Goal: Information Seeking & Learning: Learn about a topic

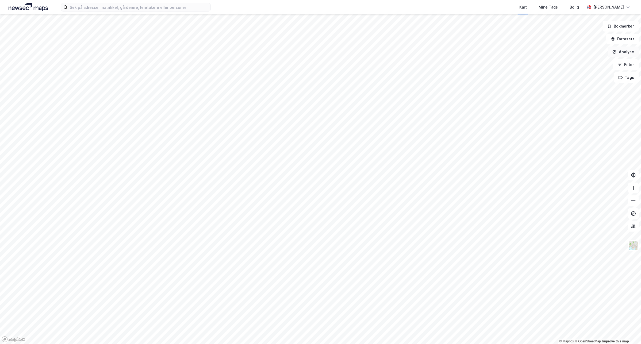
click at [633, 53] on button "Analyse" at bounding box center [623, 52] width 31 height 11
click at [578, 63] on div "Tegn område" at bounding box center [576, 63] width 47 height 5
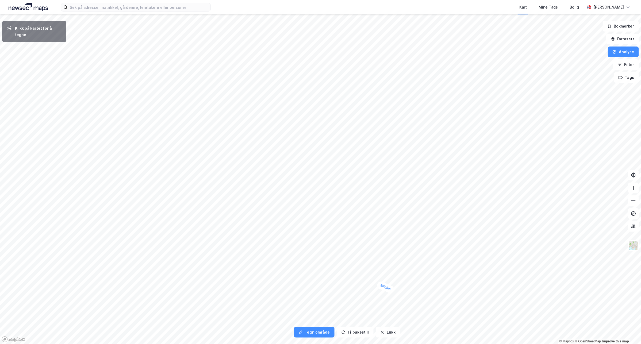
click at [390, 289] on div "287,8m" at bounding box center [385, 287] width 19 height 14
click at [397, 275] on div "470,4m" at bounding box center [393, 282] width 14 height 19
click at [399, 267] on div "237,7m" at bounding box center [397, 270] width 11 height 18
click at [395, 261] on div "184,8m" at bounding box center [397, 264] width 16 height 18
click at [392, 259] on div "98m" at bounding box center [393, 260] width 15 height 13
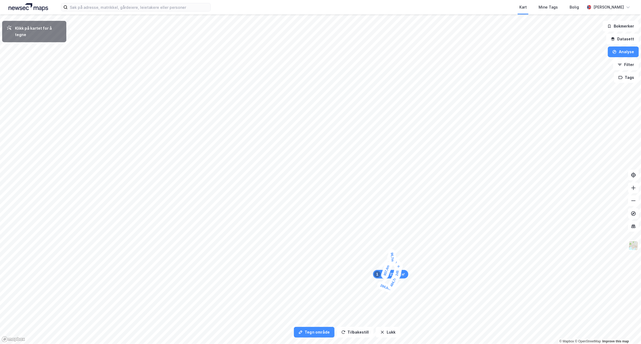
click at [390, 256] on div "96,7m" at bounding box center [392, 257] width 9 height 16
click at [392, 250] on div "167,6m" at bounding box center [391, 253] width 12 height 19
click at [368, 241] on div "353,5m" at bounding box center [374, 241] width 18 height 8
click at [348, 246] on div "272,5m" at bounding box center [354, 244] width 18 height 11
click at [340, 249] on div "162,5m" at bounding box center [345, 247] width 19 height 13
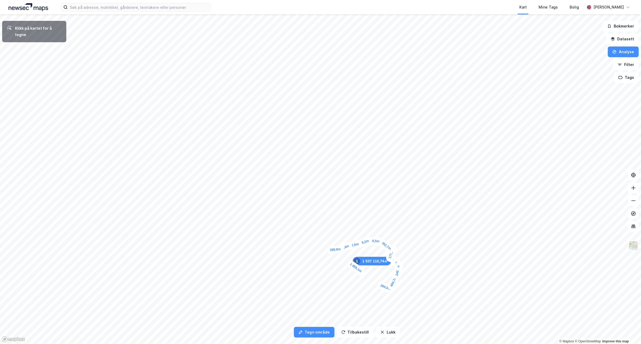
click at [329, 250] on div "289,9m" at bounding box center [335, 249] width 18 height 9
click at [320, 250] on div "249,3m" at bounding box center [326, 249] width 18 height 9
click at [311, 275] on div "255,1m" at bounding box center [313, 270] width 14 height 19
click at [313, 279] on div "155m" at bounding box center [312, 277] width 12 height 16
click at [353, 300] on div "65,4m" at bounding box center [354, 300] width 17 height 13
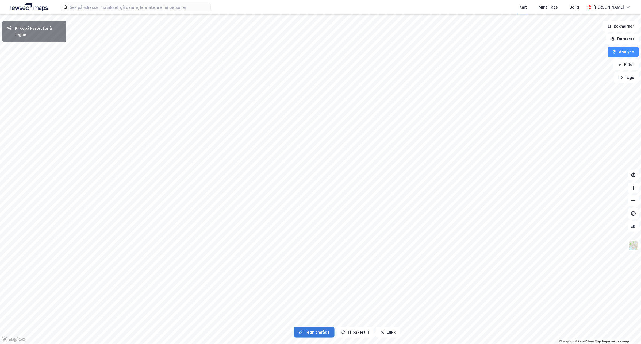
click at [329, 336] on button "Tegn område" at bounding box center [314, 332] width 41 height 11
click at [326, 219] on div "296,3m" at bounding box center [323, 226] width 14 height 19
click at [349, 194] on div "226,6m" at bounding box center [343, 198] width 18 height 17
click at [368, 186] on div "127,7m" at bounding box center [364, 186] width 18 height 11
click at [376, 184] on div "143,4m" at bounding box center [372, 184] width 19 height 11
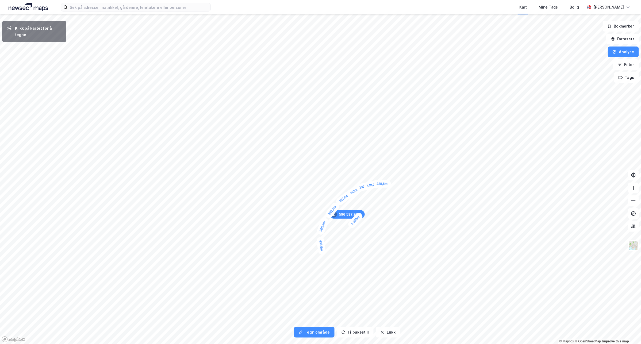
click at [389, 184] on div "228,6m" at bounding box center [381, 183] width 17 height 7
drag, startPoint x: 402, startPoint y: 186, endPoint x: 439, endPoint y: 200, distance: 40.2
click at [439, 200] on div "216,5m" at bounding box center [433, 196] width 19 height 16
click at [447, 208] on div "200,6m" at bounding box center [442, 204] width 17 height 18
click at [451, 259] on div "260,2m" at bounding box center [451, 252] width 9 height 18
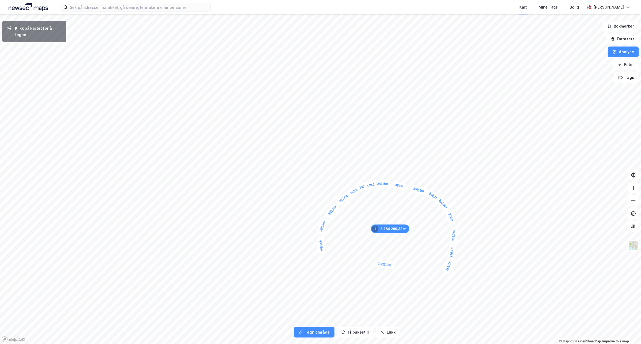
click at [446, 273] on div "253,1m" at bounding box center [448, 265] width 13 height 19
click at [350, 330] on button "Tilbakestill" at bounding box center [355, 332] width 37 height 11
click at [350, 327] on button "Tilbakestill" at bounding box center [355, 332] width 37 height 11
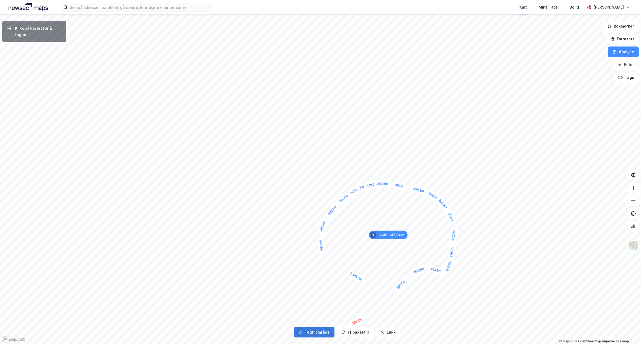
click at [328, 333] on button "Tegn område" at bounding box center [314, 332] width 41 height 11
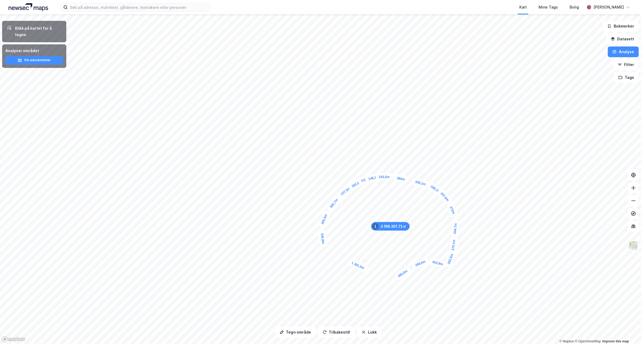
drag, startPoint x: 393, startPoint y: 185, endPoint x: 395, endPoint y: 178, distance: 7.1
click at [395, 178] on div "384m" at bounding box center [401, 179] width 16 height 10
drag, startPoint x: 377, startPoint y: 180, endPoint x: 376, endPoint y: 173, distance: 7.0
click at [308, 333] on button "Tegn område" at bounding box center [295, 332] width 41 height 11
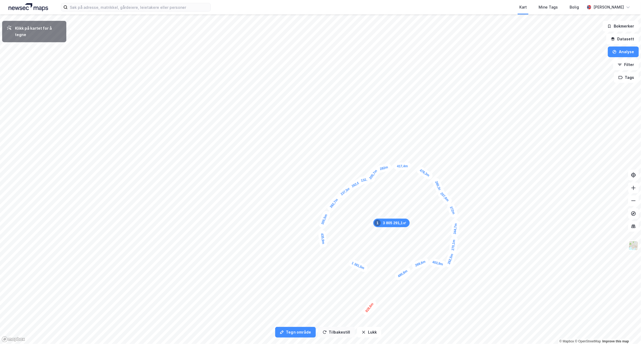
click at [348, 331] on button "Tilbakestill" at bounding box center [336, 332] width 37 height 11
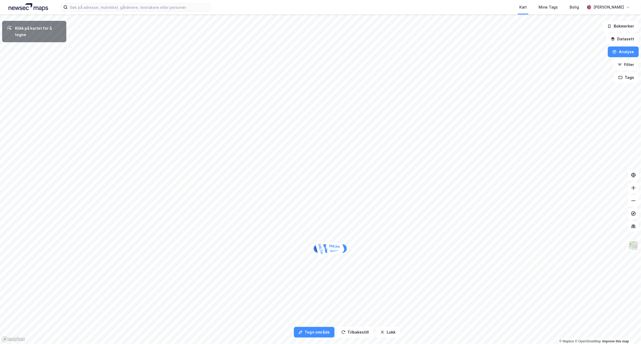
click at [319, 245] on div "144,7m" at bounding box center [321, 249] width 12 height 19
click at [329, 230] on div "314,5m" at bounding box center [324, 237] width 16 height 19
click at [319, 221] on div "242,5m" at bounding box center [324, 225] width 18 height 17
click at [322, 205] on div "305,1m" at bounding box center [320, 212] width 11 height 18
click at [461, 245] on div "302,6m" at bounding box center [459, 237] width 11 height 19
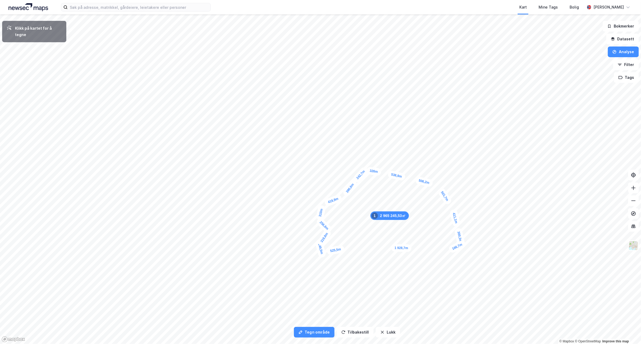
click at [452, 249] on div "166,7m" at bounding box center [457, 247] width 19 height 14
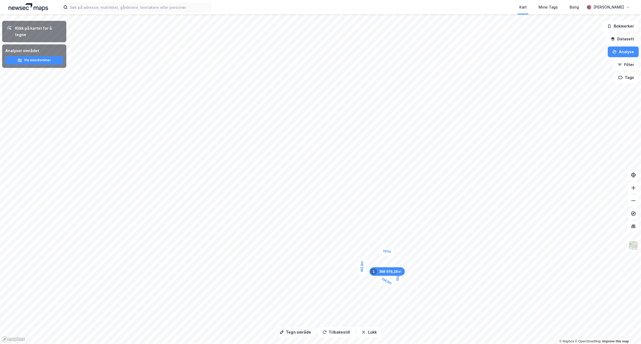
click at [299, 337] on button "Tegn område" at bounding box center [295, 332] width 41 height 11
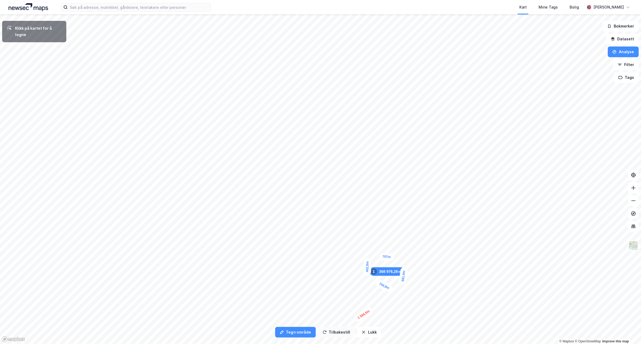
click at [331, 333] on button "Tilbakestill" at bounding box center [336, 332] width 37 height 11
click at [348, 189] on div "259,2m" at bounding box center [344, 195] width 16 height 19
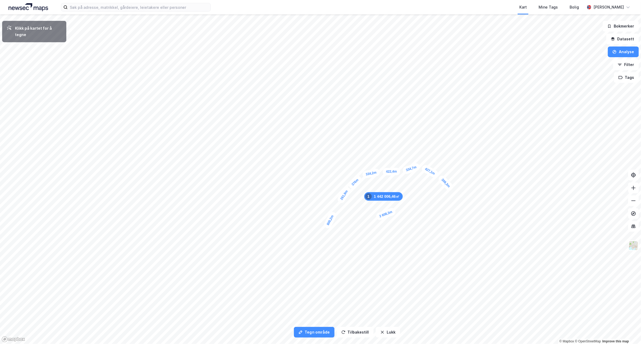
click at [451, 189] on div "309,3m" at bounding box center [445, 183] width 17 height 18
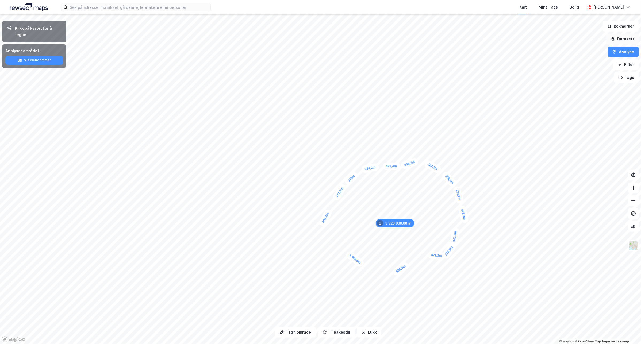
click at [632, 40] on button "Datasett" at bounding box center [622, 39] width 33 height 11
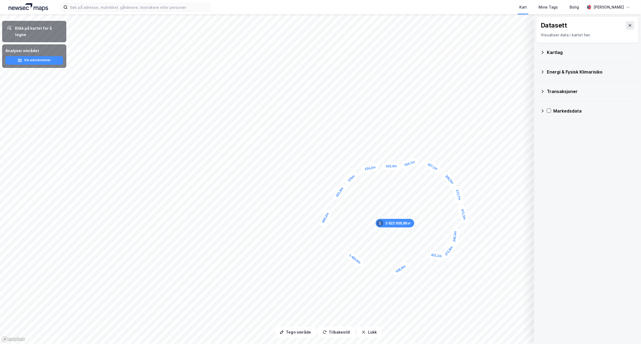
click at [542, 111] on icon at bounding box center [542, 111] width 4 height 4
click at [543, 110] on icon at bounding box center [542, 111] width 4 height 4
click at [543, 91] on icon at bounding box center [543, 91] width 2 height 3
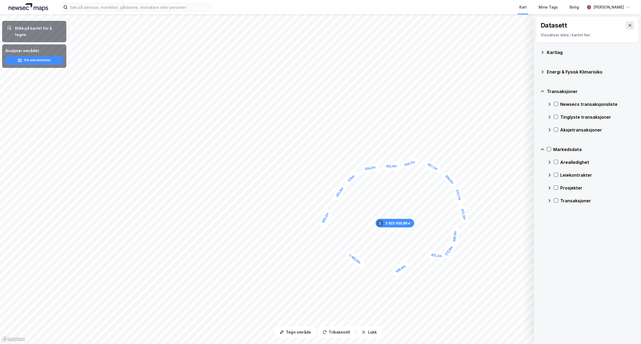
click at [543, 73] on icon at bounding box center [542, 72] width 4 height 4
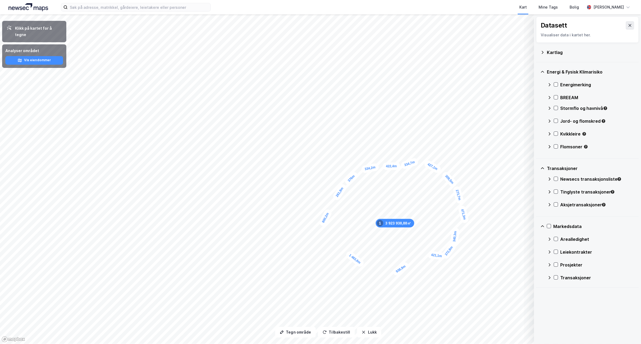
click at [545, 54] on div "Kartlag" at bounding box center [587, 52] width 94 height 13
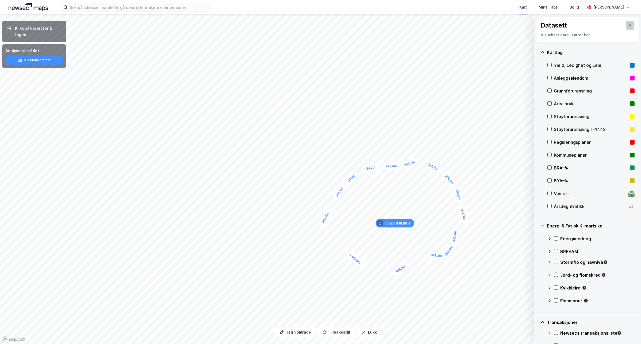
click at [628, 26] on icon at bounding box center [630, 25] width 4 height 4
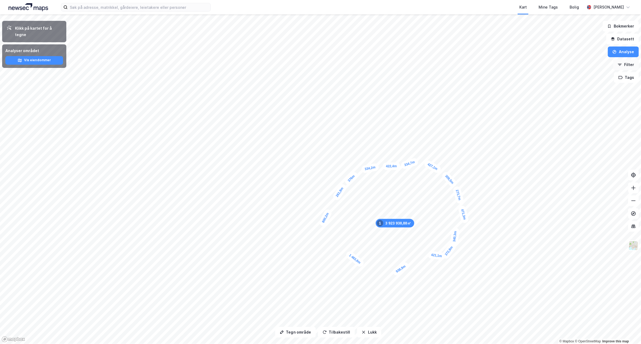
click at [631, 65] on button "Filter" at bounding box center [626, 64] width 26 height 11
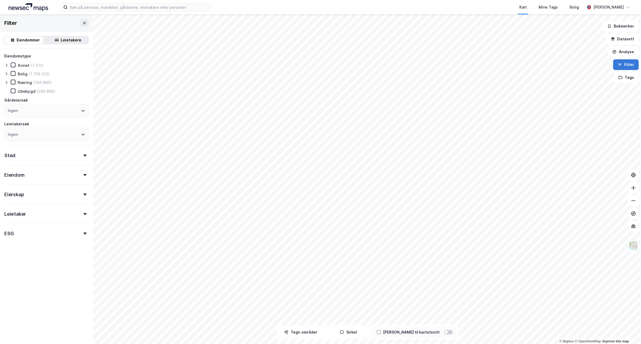
click at [632, 62] on button "Filter" at bounding box center [626, 64] width 26 height 11
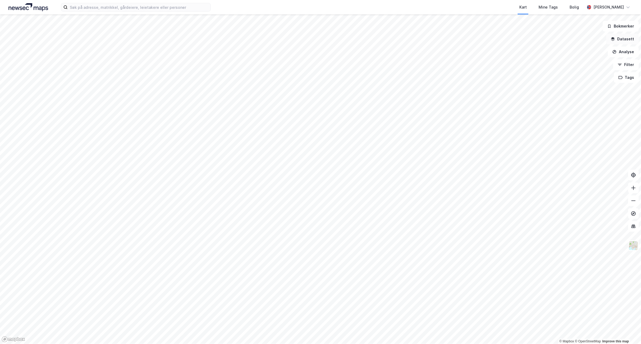
click at [631, 40] on button "Datasett" at bounding box center [622, 39] width 33 height 11
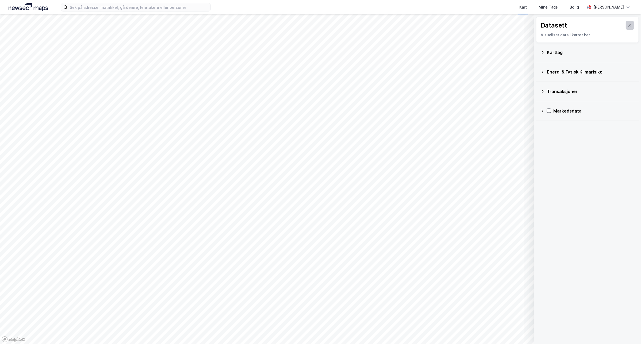
click at [628, 27] on icon at bounding box center [630, 25] width 4 height 4
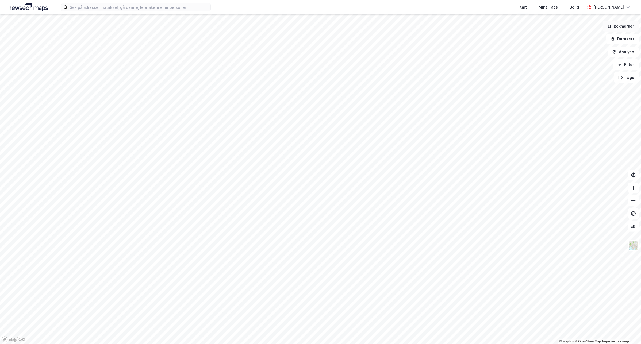
click at [631, 25] on button "Bokmerker" at bounding box center [621, 26] width 36 height 11
click at [633, 78] on button "Tags" at bounding box center [626, 77] width 25 height 11
click at [633, 65] on button "Filter" at bounding box center [626, 64] width 26 height 11
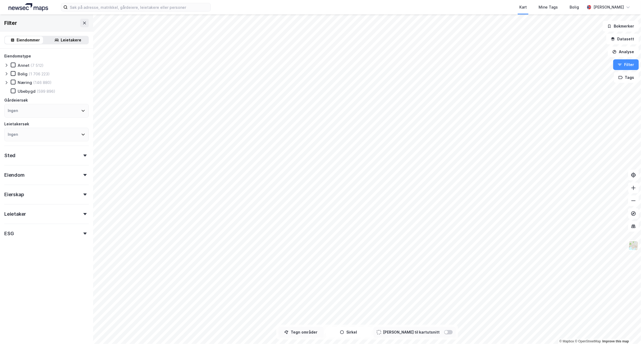
click at [310, 334] on button "Tegn områder" at bounding box center [300, 332] width 45 height 11
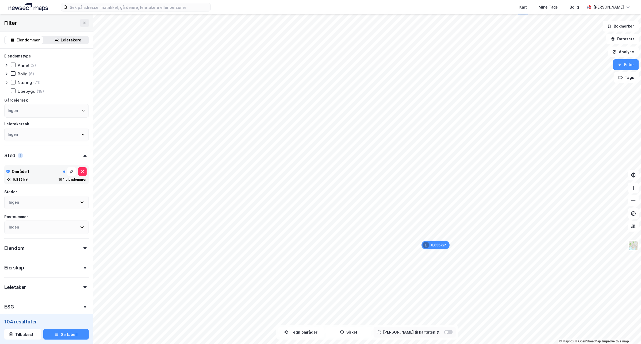
click at [43, 173] on div "Område 1" at bounding box center [46, 171] width 80 height 9
click at [629, 51] on button "Analyse" at bounding box center [623, 52] width 31 height 11
click at [630, 41] on button "Datasett" at bounding box center [622, 39] width 33 height 11
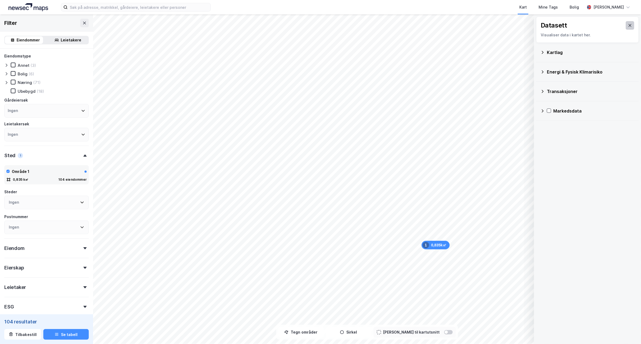
click at [629, 26] on icon at bounding box center [630, 25] width 3 height 3
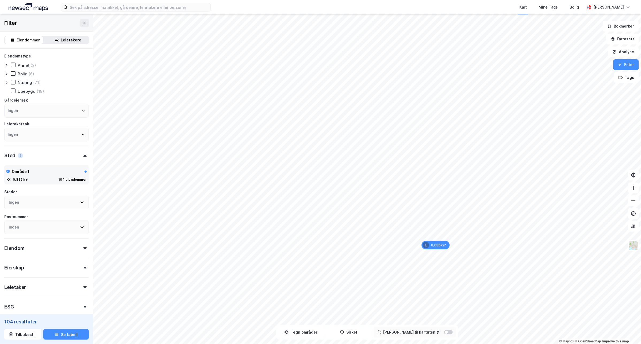
click at [5, 64] on icon at bounding box center [6, 65] width 4 height 4
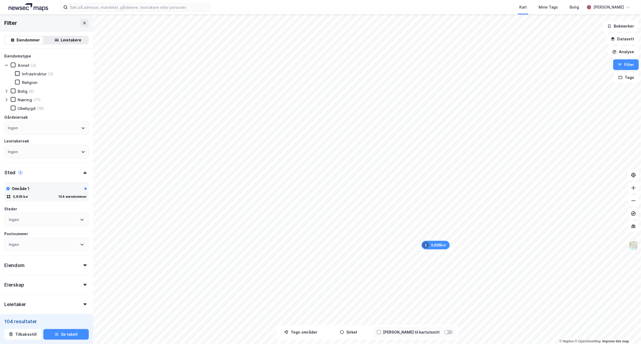
click at [17, 72] on icon at bounding box center [18, 74] width 4 height 4
click at [43, 128] on div "Ingen" at bounding box center [46, 128] width 84 height 14
click at [626, 66] on button "Filter" at bounding box center [626, 64] width 26 height 11
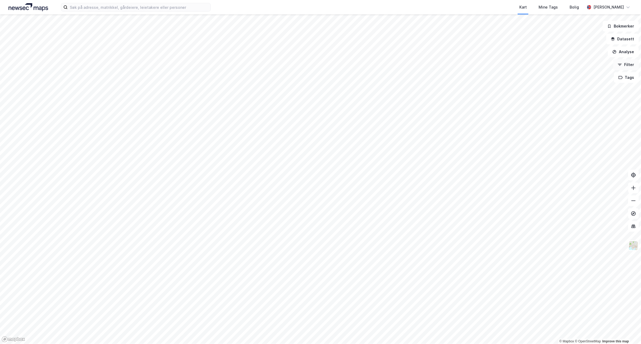
click at [626, 66] on button "Filter" at bounding box center [626, 64] width 26 height 11
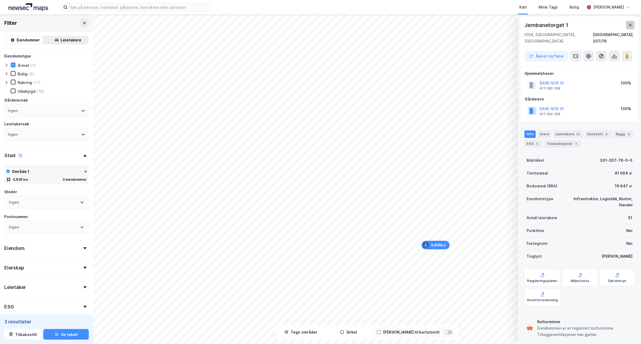
click at [626, 25] on button at bounding box center [630, 25] width 9 height 9
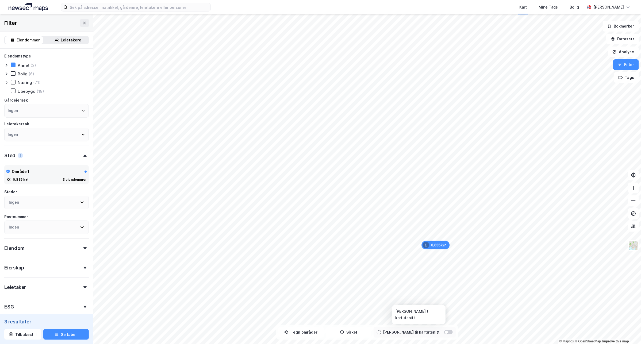
click at [445, 331] on div at bounding box center [446, 332] width 3 height 3
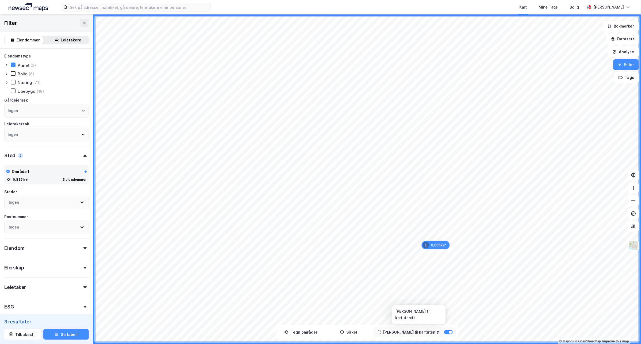
click at [444, 332] on div at bounding box center [448, 332] width 9 height 4
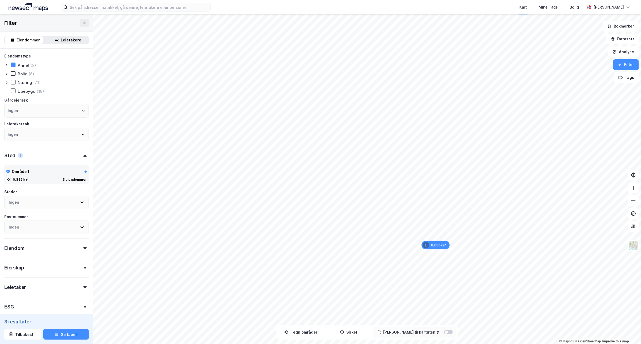
click at [60, 110] on div "Ingen" at bounding box center [46, 111] width 84 height 14
click at [80, 82] on div "Næring (71)" at bounding box center [46, 82] width 84 height 5
click at [7, 71] on div at bounding box center [7, 73] width 6 height 5
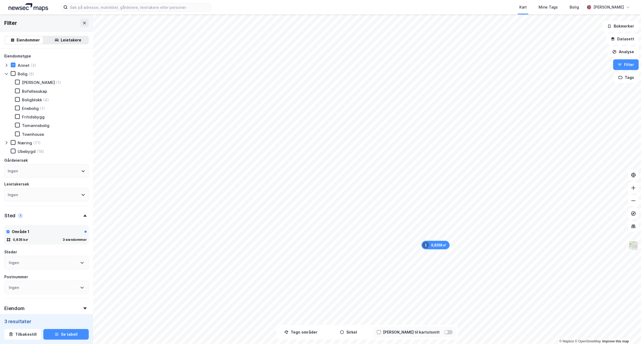
click at [5, 141] on icon at bounding box center [6, 143] width 4 height 4
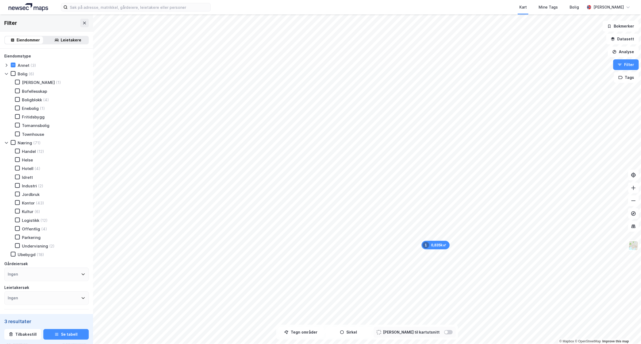
click at [5, 141] on icon at bounding box center [6, 143] width 4 height 4
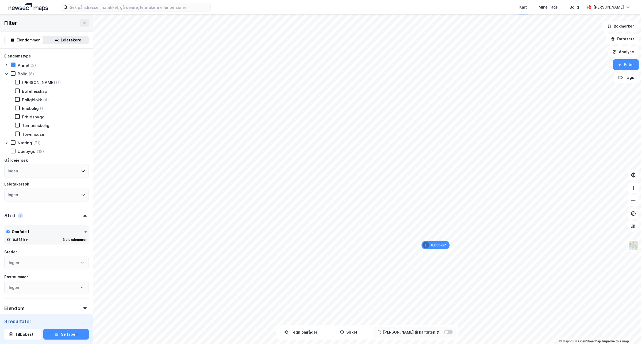
click at [6, 72] on icon at bounding box center [6, 74] width 4 height 4
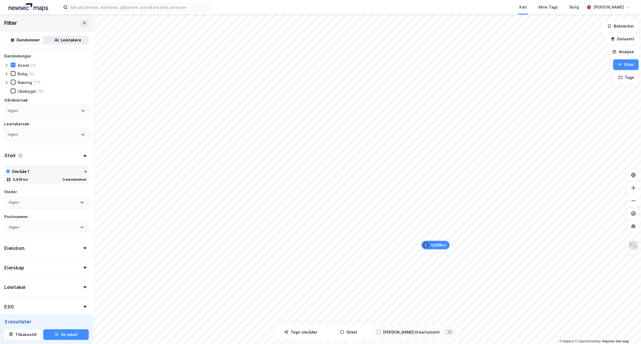
click at [5, 64] on icon at bounding box center [6, 65] width 4 height 4
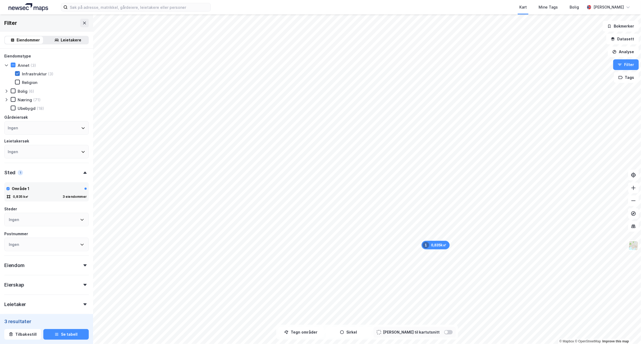
click at [17, 73] on icon at bounding box center [18, 74] width 4 height 4
click at [40, 124] on div "Ingen" at bounding box center [46, 128] width 84 height 14
click at [81, 97] on div "Næring (71)" at bounding box center [46, 99] width 84 height 5
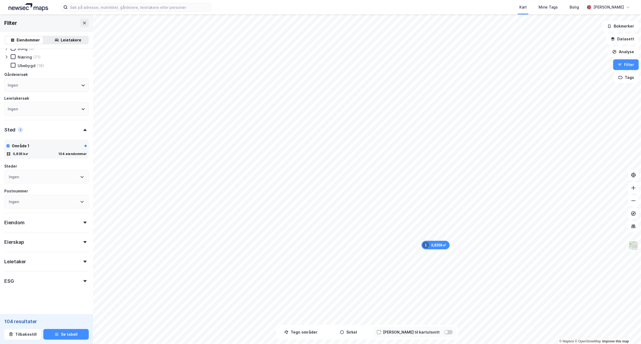
scroll to position [45, 0]
click at [634, 41] on button "Datasett" at bounding box center [622, 39] width 33 height 11
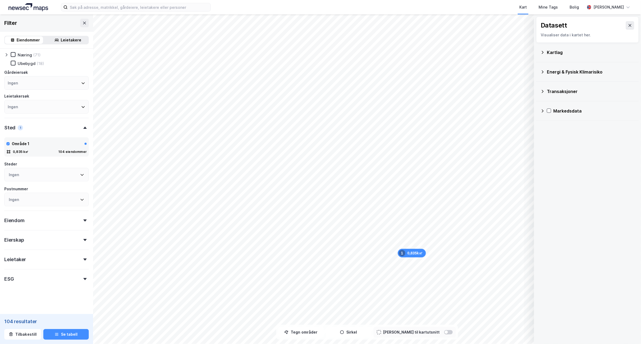
click at [546, 52] on div "Kartlag" at bounding box center [587, 52] width 94 height 13
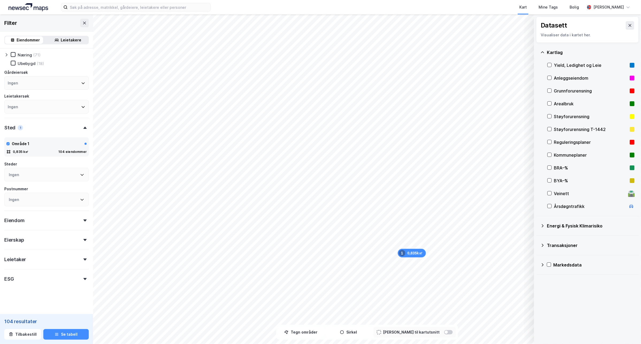
click at [551, 226] on div "Energi & Fysisk Klimarisiko" at bounding box center [591, 226] width 88 height 6
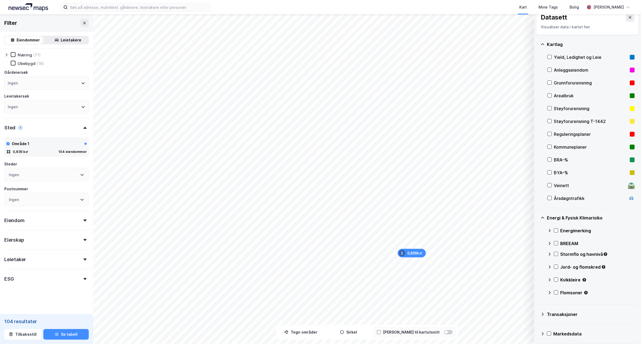
scroll to position [10, 0]
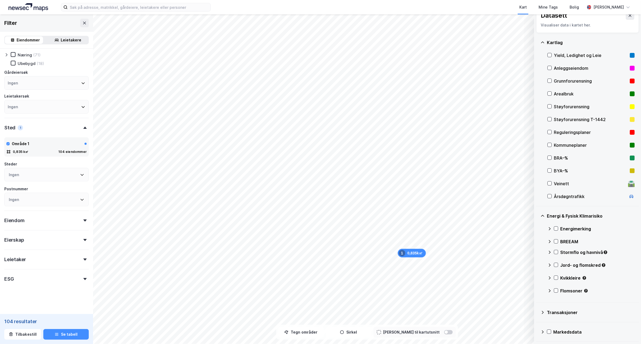
click at [562, 316] on div "Transaksjoner" at bounding box center [587, 312] width 94 height 13
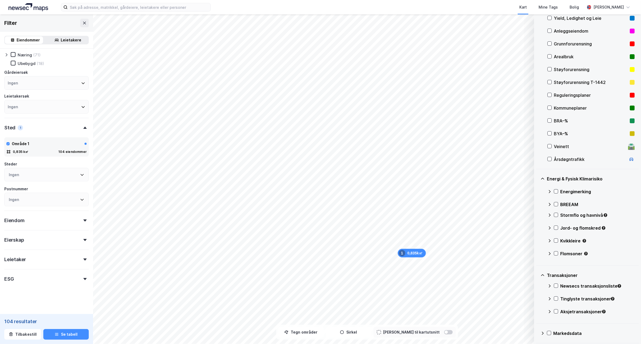
scroll to position [48, 0]
click at [560, 330] on div "Markedsdata" at bounding box center [593, 332] width 81 height 6
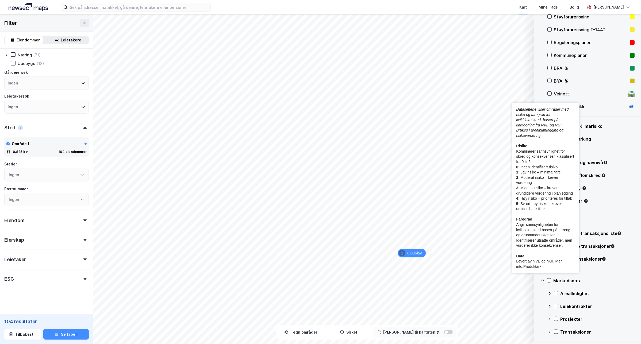
scroll to position [0, 0]
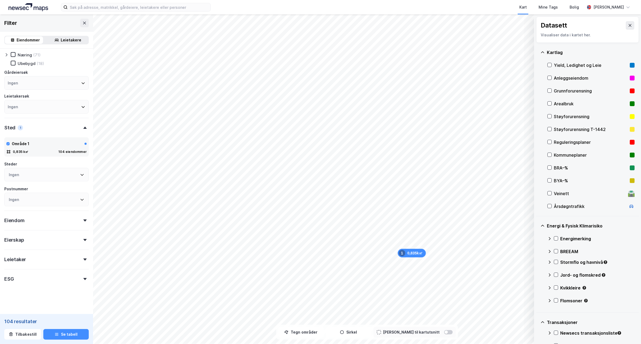
click at [546, 53] on div "Kartlag" at bounding box center [587, 52] width 94 height 13
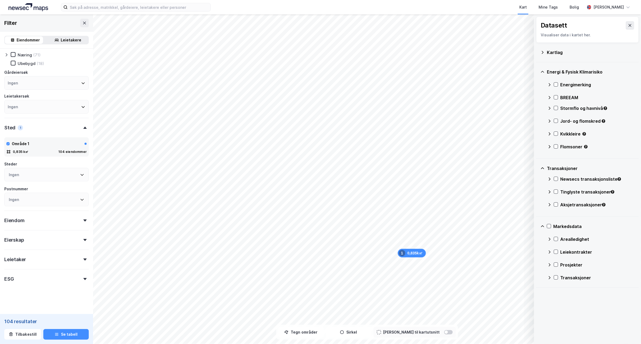
click at [545, 70] on div "Energi & Fysisk Klimarisiko" at bounding box center [587, 71] width 94 height 13
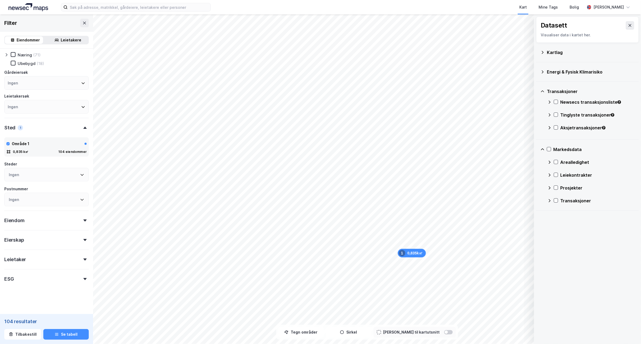
click at [545, 90] on div "Transaksjoner" at bounding box center [587, 91] width 94 height 13
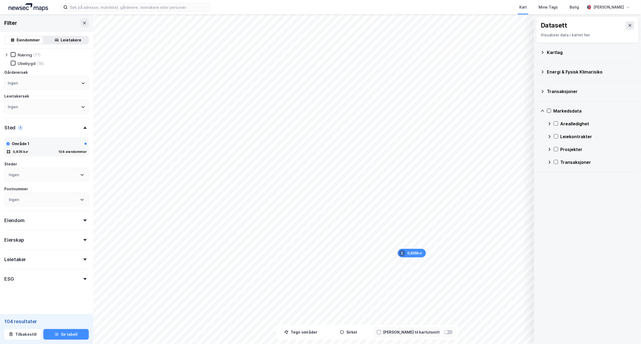
click at [547, 111] on div at bounding box center [549, 111] width 4 height 4
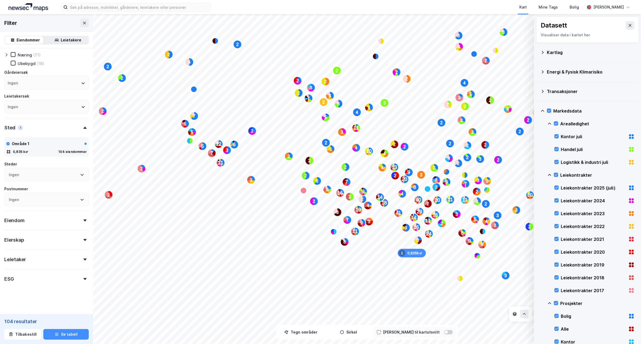
click at [577, 71] on div "Energi & Fysisk Klimarisiko" at bounding box center [591, 72] width 88 height 6
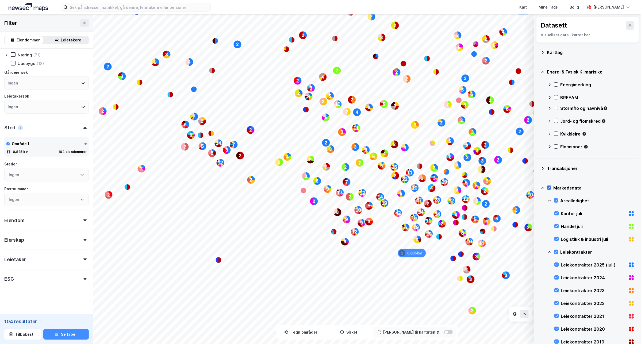
click at [550, 188] on icon at bounding box center [549, 188] width 4 height 4
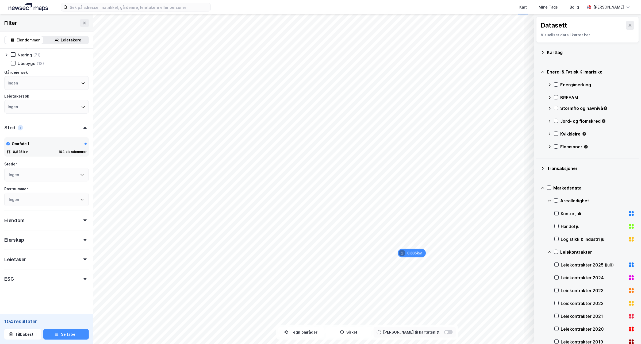
click at [613, 173] on div "Transaksjoner" at bounding box center [587, 168] width 94 height 13
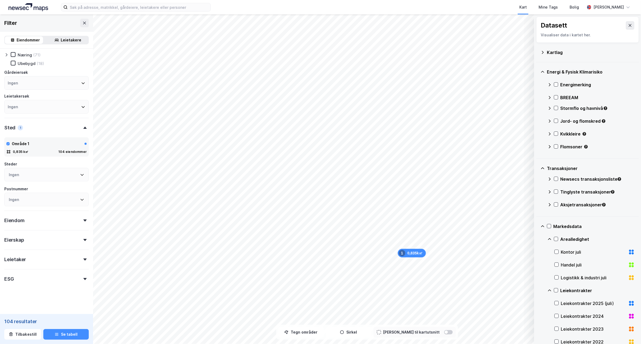
click at [542, 171] on div "Transaksjoner" at bounding box center [587, 168] width 94 height 13
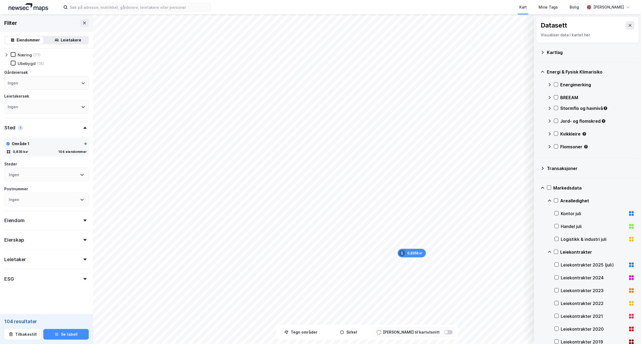
click at [544, 69] on div "Energi & Fysisk Klimarisiko" at bounding box center [587, 71] width 94 height 13
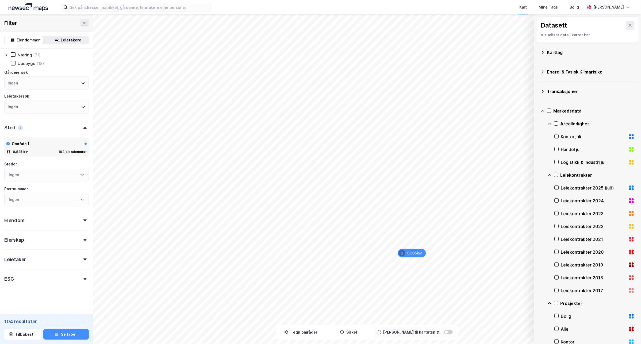
click at [548, 175] on icon at bounding box center [549, 175] width 4 height 4
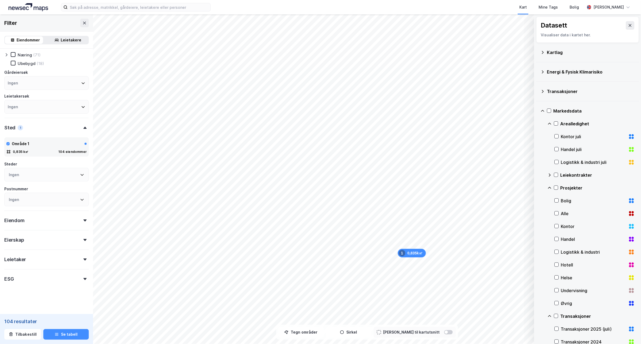
click at [544, 108] on div "Markedsdata" at bounding box center [587, 111] width 94 height 13
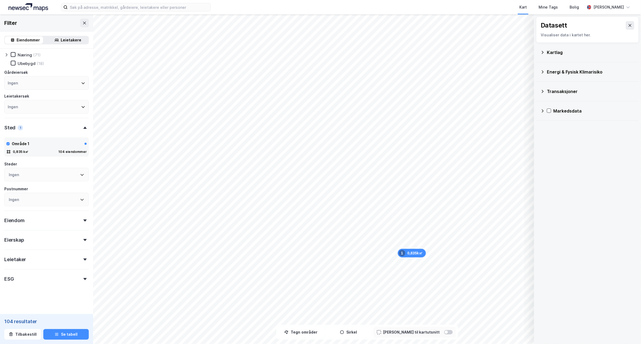
click at [550, 50] on div "Kartlag" at bounding box center [591, 52] width 88 height 6
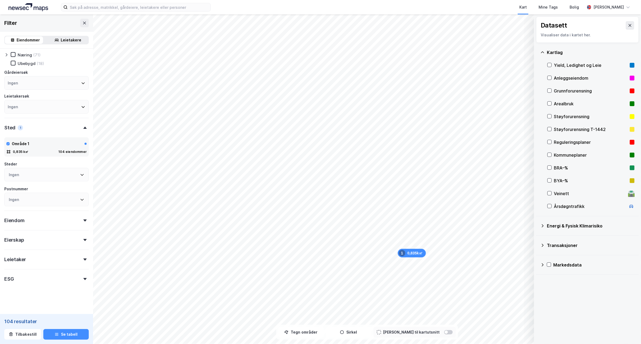
click at [544, 54] on icon at bounding box center [542, 52] width 4 height 4
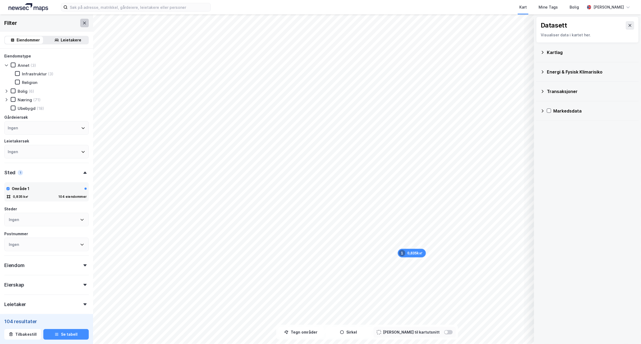
click at [82, 24] on icon at bounding box center [84, 23] width 4 height 4
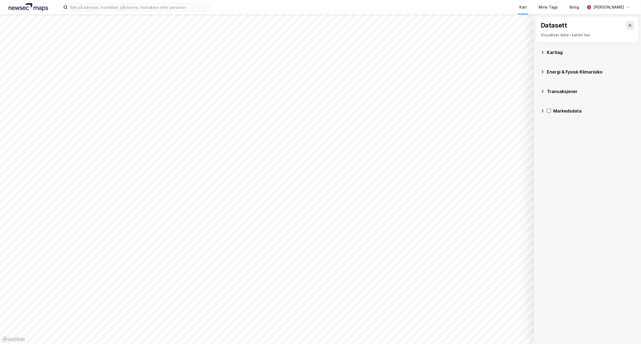
click at [630, 26] on div "Datasett Visualiser data i kartet her." at bounding box center [587, 30] width 103 height 26
click at [628, 24] on icon at bounding box center [630, 25] width 4 height 4
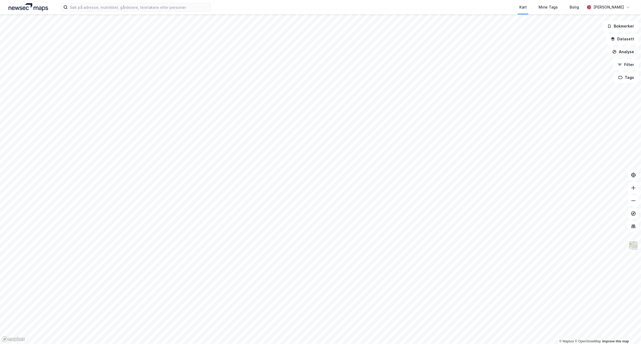
click at [628, 54] on button "Analyse" at bounding box center [623, 52] width 31 height 11
click at [582, 81] on div "Se demografi" at bounding box center [573, 85] width 61 height 9
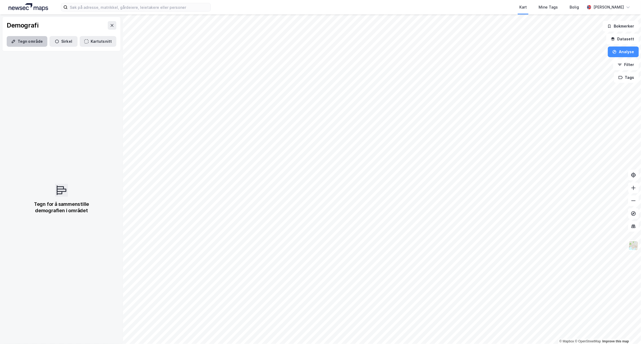
click at [31, 43] on button "Tegn område" at bounding box center [27, 41] width 41 height 11
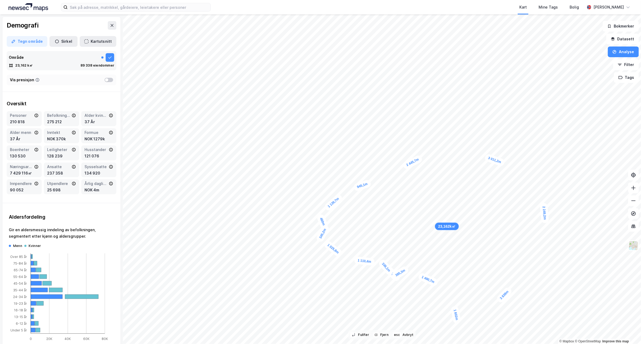
drag, startPoint x: 391, startPoint y: 241, endPoint x: 469, endPoint y: 348, distance: 132.5
click at [469, 344] on html "Kart Mine Tags [PERSON_NAME] [PERSON_NAME] 23,162k㎡ 218,5m 336,1m 1 110,4m 1 02…" at bounding box center [320, 172] width 641 height 344
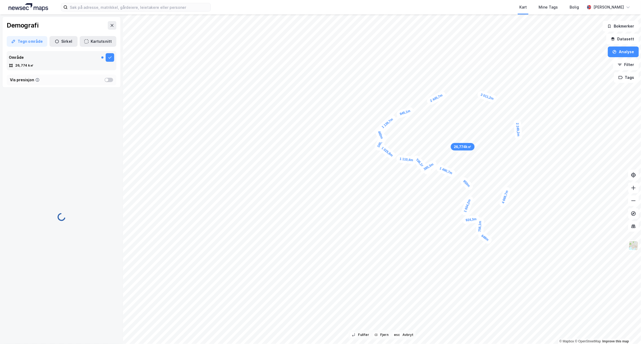
drag, startPoint x: 485, startPoint y: 231, endPoint x: 481, endPoint y: 234, distance: 5.5
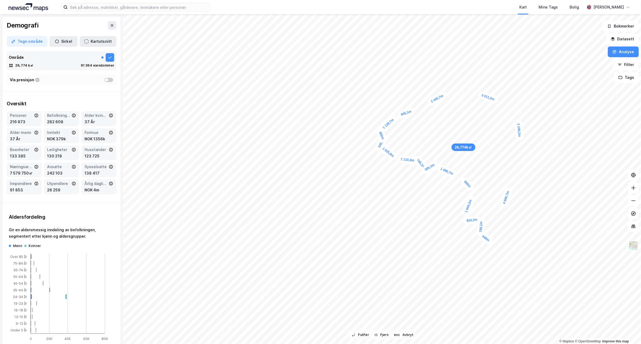
click at [507, 202] on div "4 666,7m" at bounding box center [505, 197] width 13 height 21
click at [510, 198] on div "4 141,7m" at bounding box center [511, 193] width 12 height 21
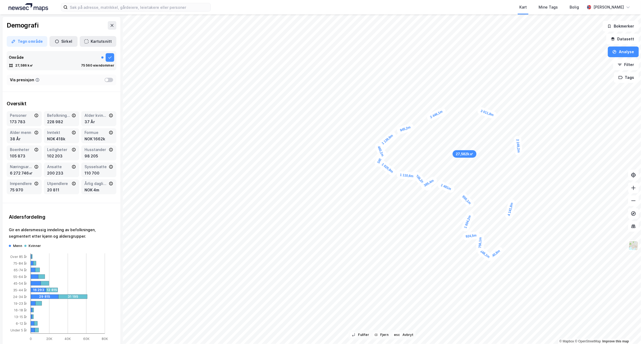
drag, startPoint x: 510, startPoint y: 198, endPoint x: 508, endPoint y: 205, distance: 7.1
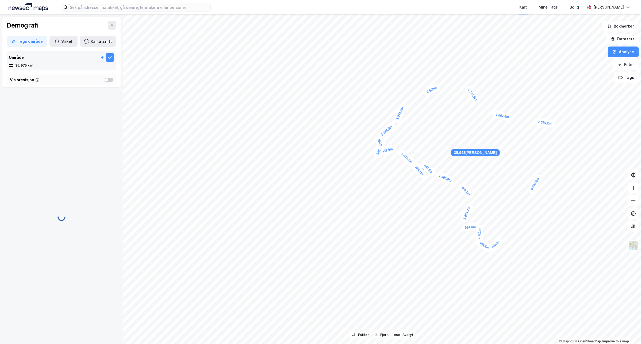
drag, startPoint x: 425, startPoint y: 175, endPoint x: 425, endPoint y: 161, distance: 13.6
drag, startPoint x: 421, startPoint y: 173, endPoint x: 417, endPoint y: 159, distance: 15.2
drag, startPoint x: 417, startPoint y: 169, endPoint x: 415, endPoint y: 165, distance: 4.5
drag, startPoint x: 511, startPoint y: 263, endPoint x: 510, endPoint y: 241, distance: 22.5
